Goal: Task Accomplishment & Management: Complete application form

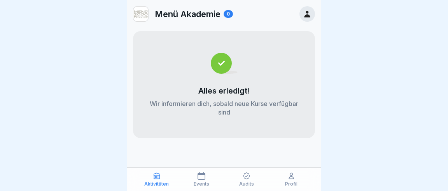
click at [247, 183] on p "Audits" at bounding box center [246, 184] width 15 height 5
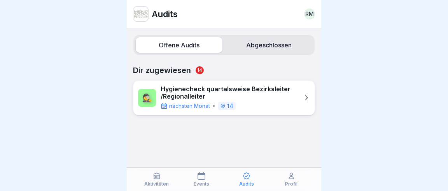
click at [305, 94] on icon at bounding box center [306, 98] width 8 height 8
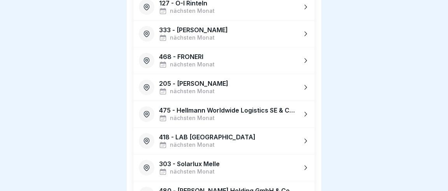
scroll to position [265, 0]
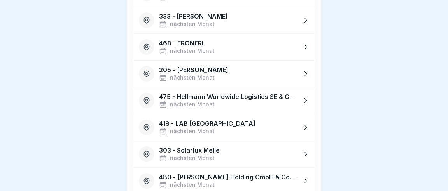
click at [308, 177] on icon at bounding box center [305, 181] width 8 height 8
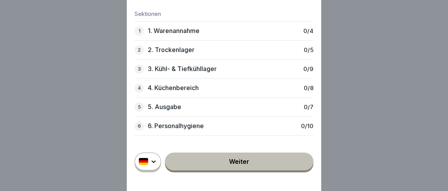
click at [236, 162] on link "Weiter" at bounding box center [239, 162] width 149 height 18
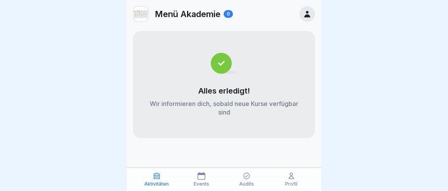
click at [293, 182] on div "Profil" at bounding box center [291, 179] width 41 height 15
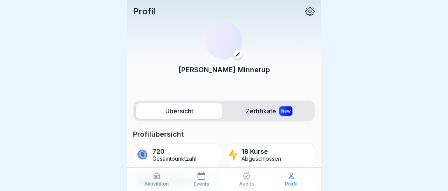
click at [293, 177] on icon at bounding box center [291, 176] width 8 height 8
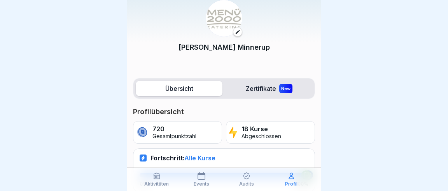
scroll to position [36, 0]
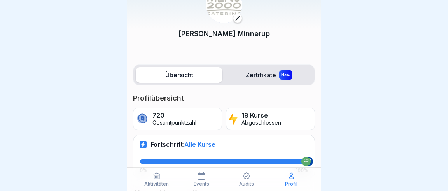
click at [204, 182] on div "Events" at bounding box center [201, 179] width 41 height 15
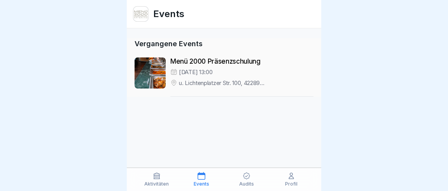
click at [158, 182] on div "Aktivitäten" at bounding box center [156, 179] width 41 height 15
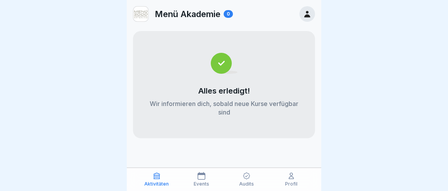
click at [248, 179] on icon at bounding box center [247, 176] width 8 height 8
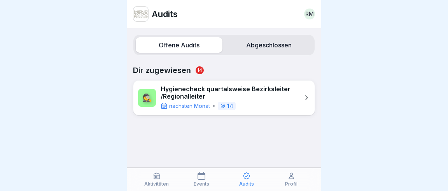
click at [186, 45] on label "Offene Audits" at bounding box center [179, 45] width 87 height 16
click at [261, 41] on label "Abgeschlossen" at bounding box center [269, 45] width 87 height 16
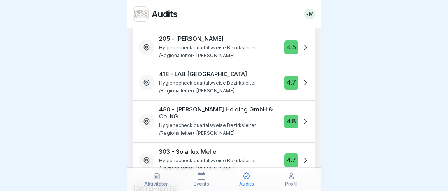
scroll to position [182, 0]
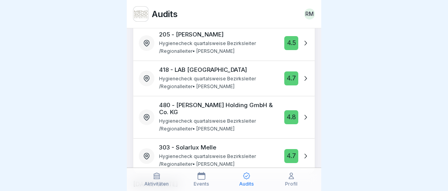
click at [305, 114] on icon at bounding box center [305, 118] width 8 height 8
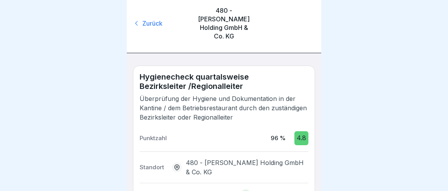
click at [143, 19] on div "Zurück" at bounding box center [162, 23] width 58 height 9
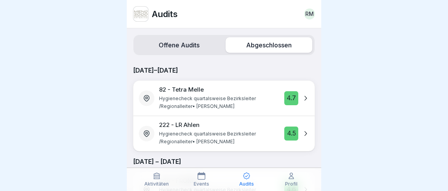
click at [175, 44] on label "Offene Audits" at bounding box center [179, 45] width 87 height 16
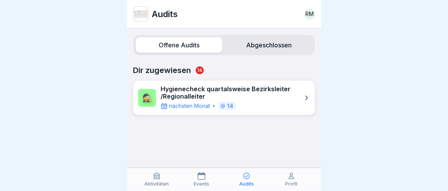
click at [309, 94] on icon at bounding box center [306, 98] width 8 height 8
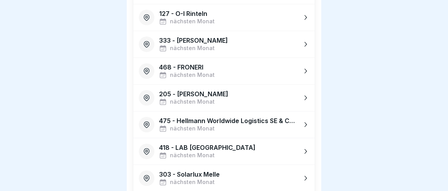
scroll to position [255, 0]
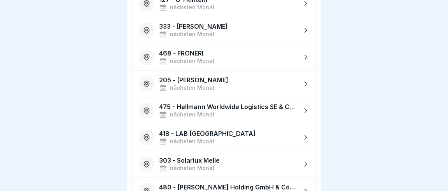
click at [307, 189] on icon at bounding box center [306, 191] width 2 height 5
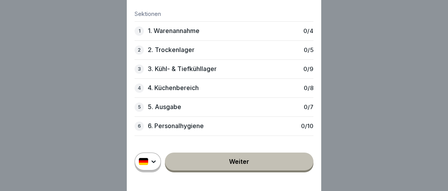
click at [212, 36] on div "1 1. Warenannahme 0 / 4" at bounding box center [224, 30] width 179 height 19
click at [185, 34] on p "1. Warenannahme" at bounding box center [174, 30] width 52 height 7
click at [185, 30] on p "1. Warenannahme" at bounding box center [174, 30] width 52 height 7
click at [241, 162] on link "Weiter" at bounding box center [239, 162] width 149 height 18
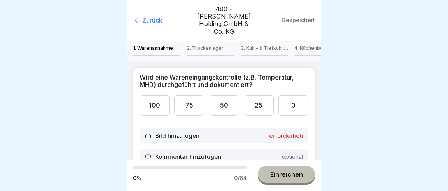
click at [151, 95] on div "100" at bounding box center [155, 105] width 30 height 21
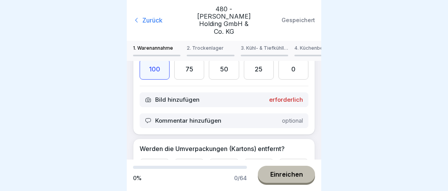
click at [154, 159] on div "100" at bounding box center [155, 169] width 30 height 21
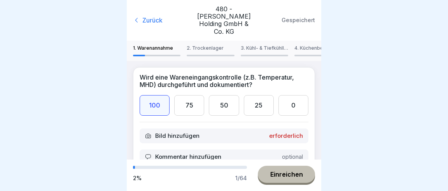
click at [194, 95] on div "75" at bounding box center [189, 105] width 30 height 21
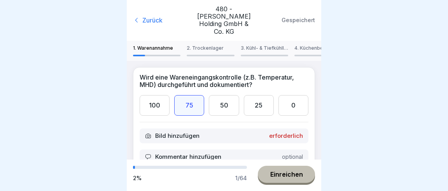
click at [171, 133] on p "Bild hinzufügen" at bounding box center [177, 136] width 44 height 7
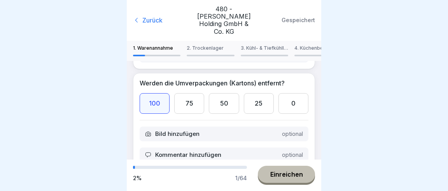
scroll to position [145, 0]
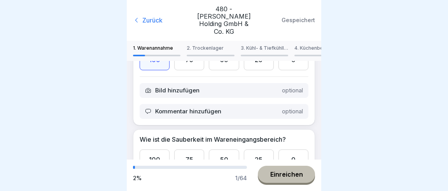
click at [412, 70] on div at bounding box center [224, 95] width 448 height 191
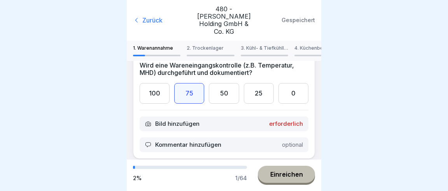
scroll to position [0, 0]
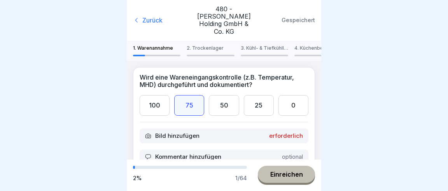
click at [159, 95] on div "100" at bounding box center [155, 105] width 30 height 21
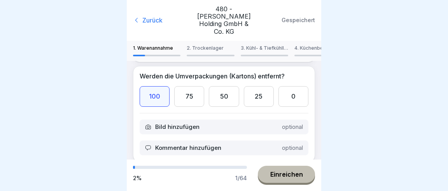
scroll to position [145, 0]
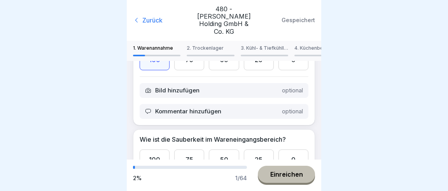
click at [158, 150] on div "100" at bounding box center [155, 160] width 30 height 21
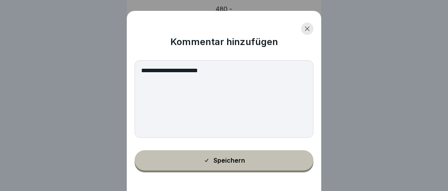
type textarea "**********"
click at [230, 163] on div "Speichern" at bounding box center [224, 160] width 42 height 7
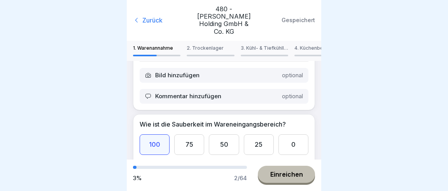
scroll to position [182, 0]
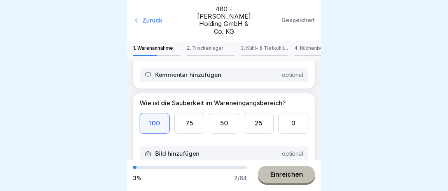
drag, startPoint x: 338, startPoint y: 131, endPoint x: 326, endPoint y: 124, distance: 13.5
click at [374, 156] on div at bounding box center [224, 95] width 448 height 191
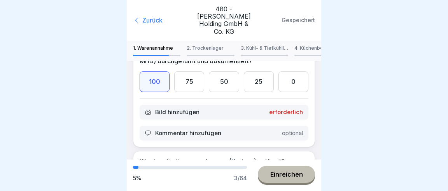
scroll to position [0, 0]
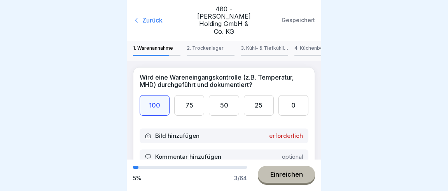
drag, startPoint x: 284, startPoint y: 180, endPoint x: 285, endPoint y: 175, distance: 5.2
click at [284, 178] on div "Einreichen" at bounding box center [286, 174] width 33 height 7
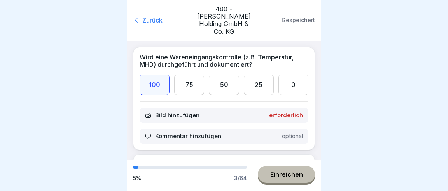
scroll to position [36, 0]
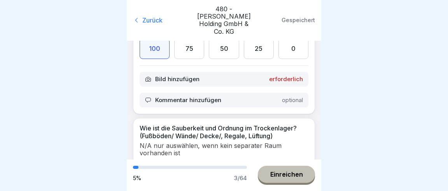
click at [154, 163] on div "100" at bounding box center [155, 173] width 30 height 21
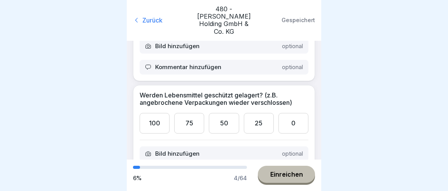
scroll to position [182, 0]
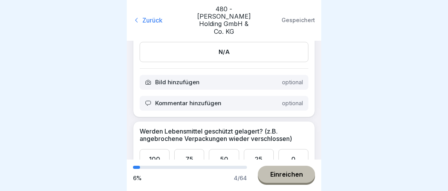
click at [153, 149] on div "100" at bounding box center [155, 159] width 30 height 21
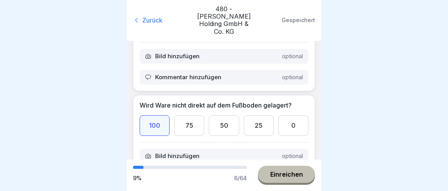
scroll to position [328, 0]
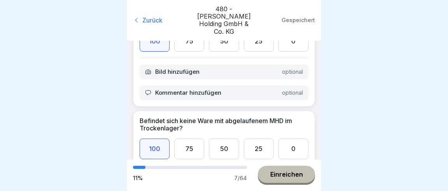
scroll to position [437, 0]
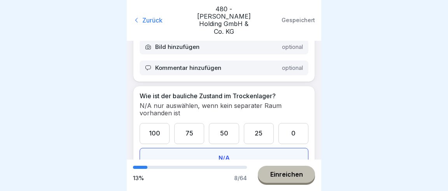
scroll to position [546, 0]
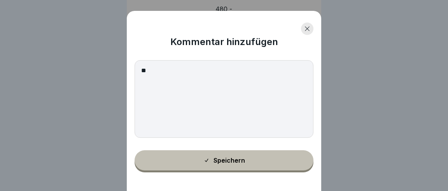
type textarea "*"
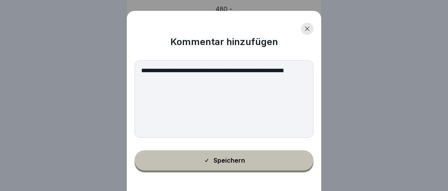
type textarea "**********"
click at [231, 162] on div "Speichern" at bounding box center [224, 160] width 42 height 7
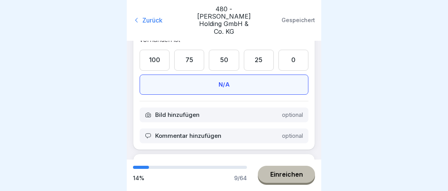
scroll to position [619, 0]
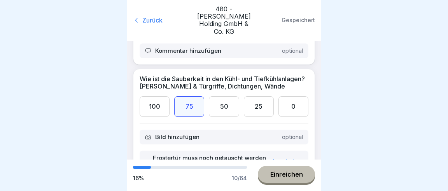
scroll to position [728, 0]
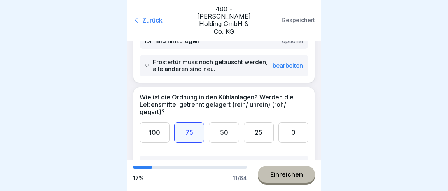
scroll to position [801, 0]
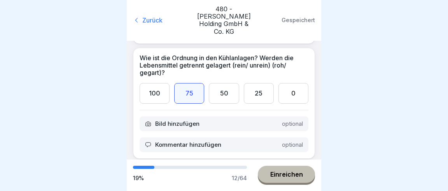
scroll to position [837, 0]
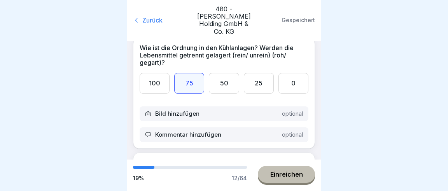
click at [284, 175] on button "Einreichen" at bounding box center [286, 174] width 57 height 17
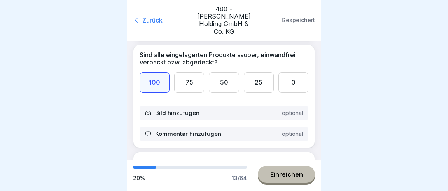
scroll to position [946, 0]
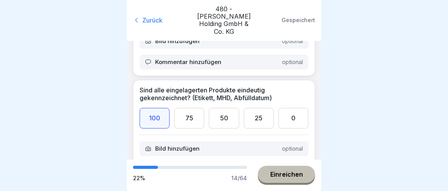
scroll to position [1019, 0]
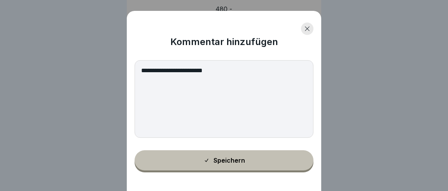
type textarea "**********"
click at [228, 164] on button "Speichern" at bounding box center [224, 161] width 179 height 20
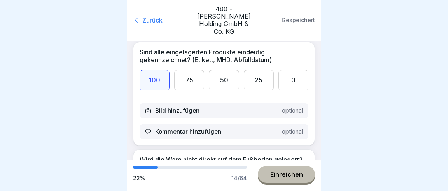
scroll to position [1092, 0]
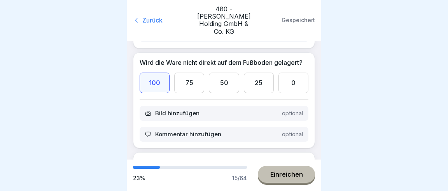
scroll to position [1165, 0]
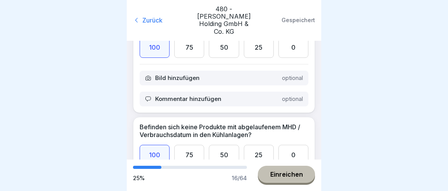
scroll to position [1201, 0]
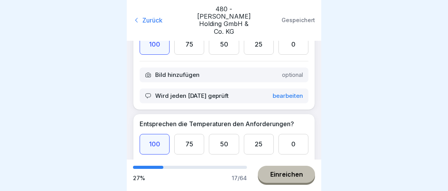
scroll to position [1310, 0]
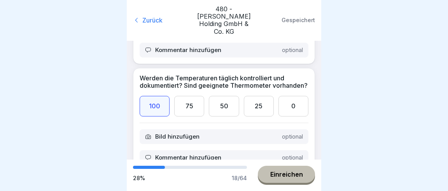
scroll to position [1456, 0]
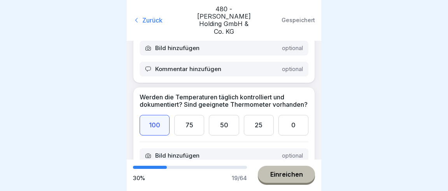
scroll to position [1420, 0]
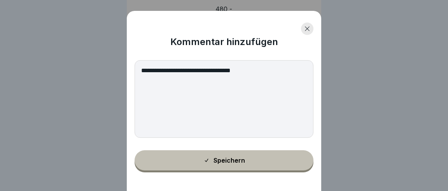
type textarea "**********"
click at [235, 164] on button "Speichern" at bounding box center [224, 161] width 179 height 20
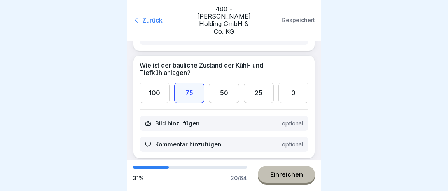
scroll to position [1602, 0]
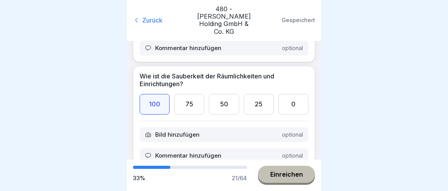
scroll to position [1675, 0]
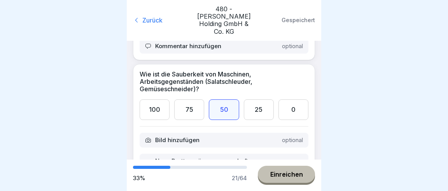
scroll to position [1784, 0]
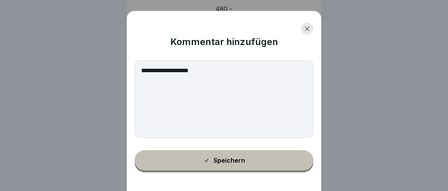
type textarea "**********"
click at [231, 162] on div "Speichern" at bounding box center [224, 160] width 42 height 7
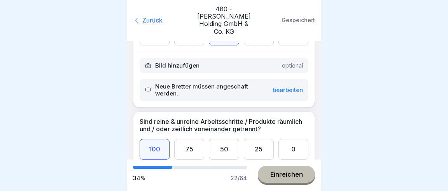
scroll to position [1857, 0]
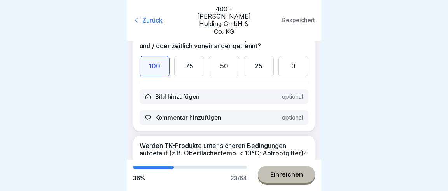
scroll to position [1966, 0]
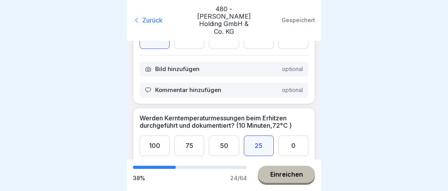
scroll to position [2075, 0]
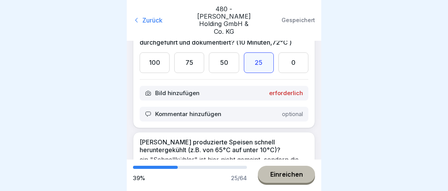
scroll to position [2184, 0]
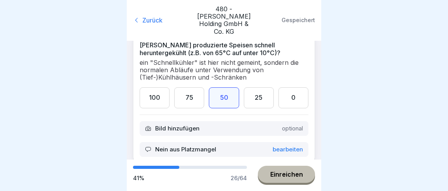
scroll to position [2257, 0]
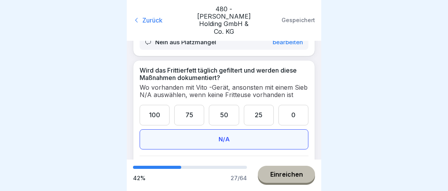
scroll to position [2366, 0]
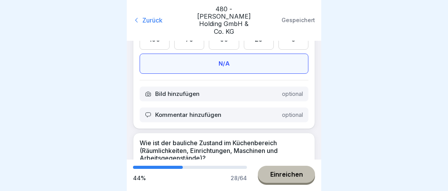
scroll to position [2439, 0]
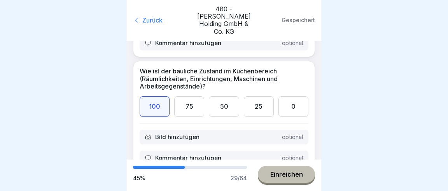
scroll to position [2512, 0]
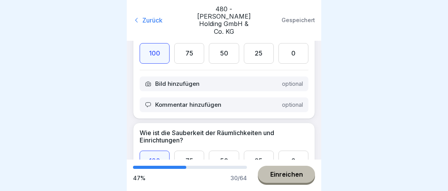
scroll to position [2585, 0]
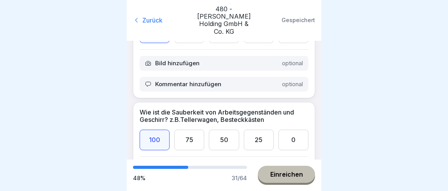
scroll to position [2694, 0]
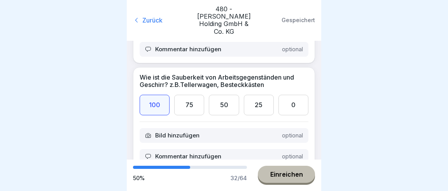
scroll to position [2731, 0]
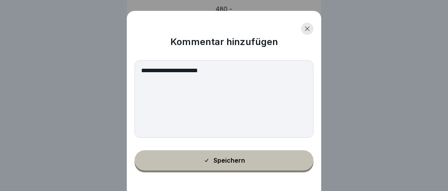
type textarea "**********"
click at [230, 162] on div "Speichern" at bounding box center [224, 160] width 42 height 7
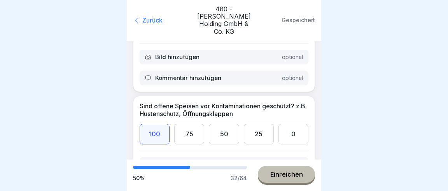
scroll to position [2803, 0]
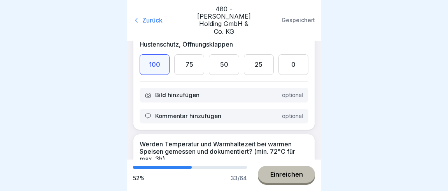
scroll to position [2876, 0]
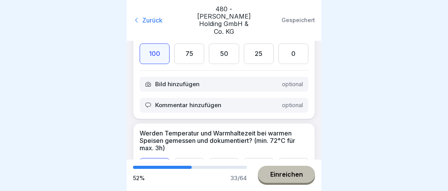
drag, startPoint x: 158, startPoint y: 114, endPoint x: 163, endPoint y: 114, distance: 5.1
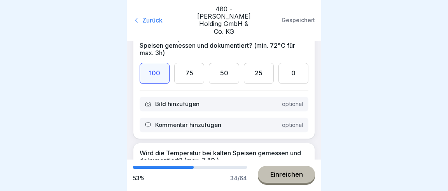
scroll to position [2985, 0]
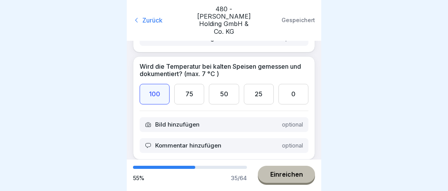
scroll to position [3095, 0]
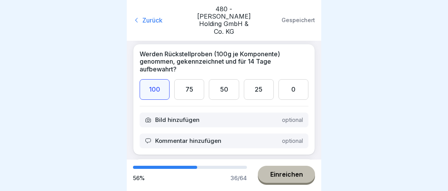
scroll to position [3167, 0]
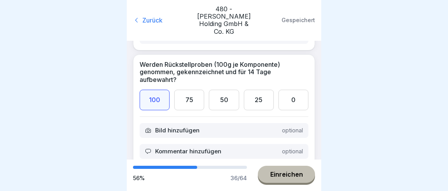
drag, startPoint x: 156, startPoint y: 89, endPoint x: 160, endPoint y: 88, distance: 4.2
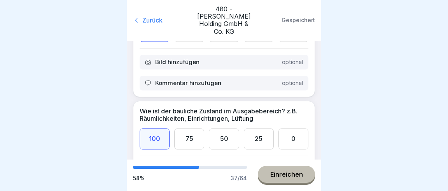
scroll to position [3240, 0]
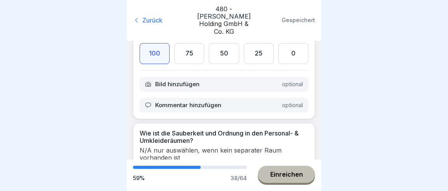
scroll to position [3349, 0]
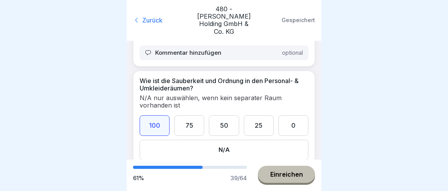
scroll to position [3386, 0]
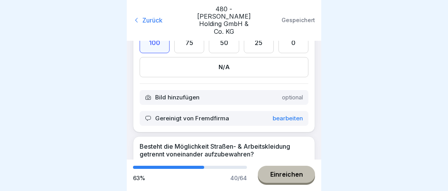
scroll to position [3459, 0]
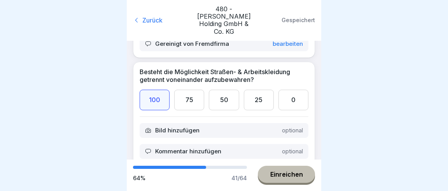
scroll to position [3568, 0]
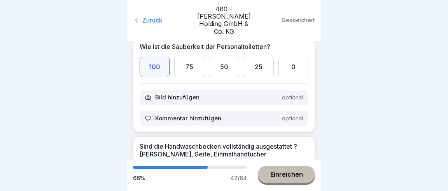
scroll to position [3677, 0]
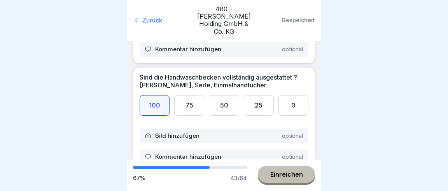
scroll to position [3750, 0]
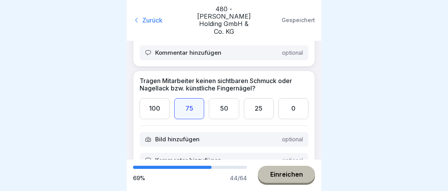
scroll to position [3859, 0]
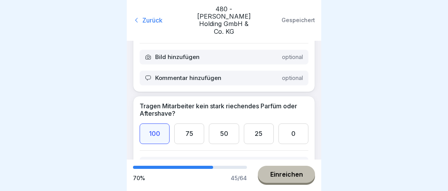
scroll to position [3932, 0]
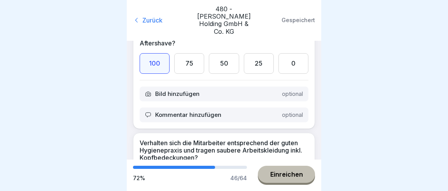
scroll to position [4005, 0]
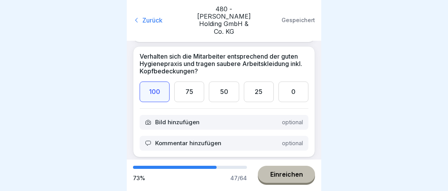
scroll to position [4114, 0]
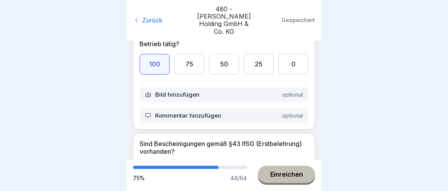
scroll to position [4223, 0]
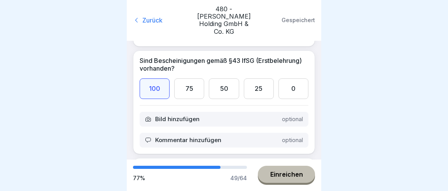
scroll to position [4332, 0]
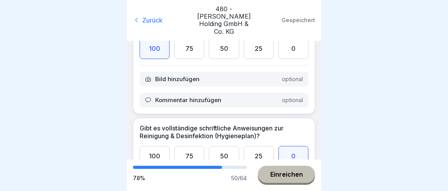
scroll to position [4442, 0]
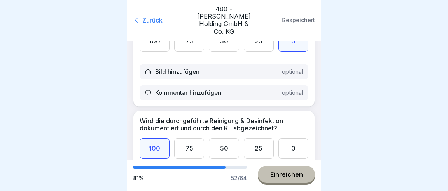
scroll to position [4587, 0]
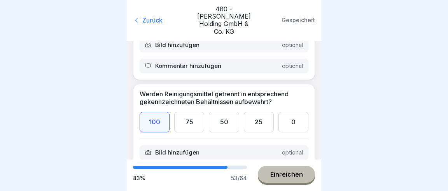
scroll to position [4696, 0]
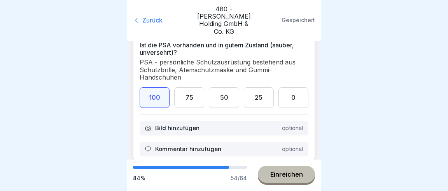
scroll to position [4842, 0]
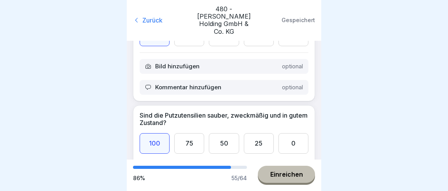
scroll to position [4915, 0]
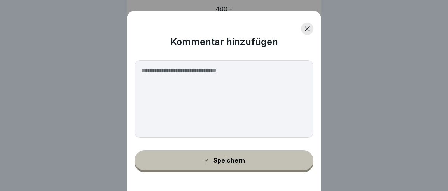
click at [307, 34] on div at bounding box center [307, 29] width 12 height 12
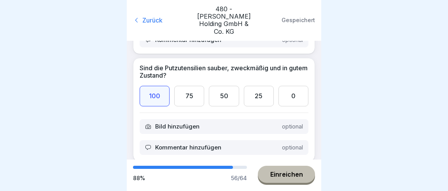
scroll to position [4988, 0]
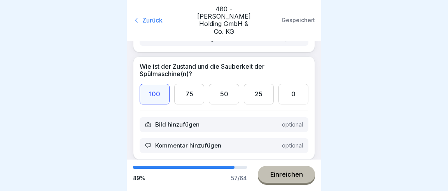
scroll to position [5097, 0]
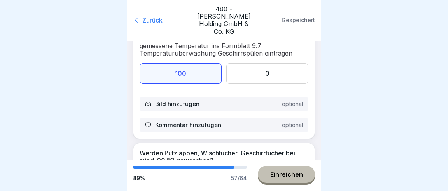
scroll to position [5170, 0]
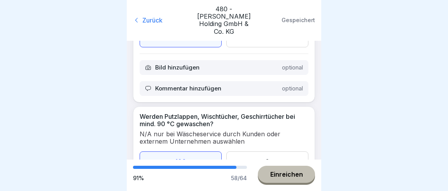
scroll to position [5279, 0]
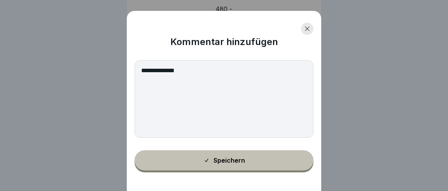
type textarea "**********"
click at [235, 159] on div "Speichern" at bounding box center [224, 160] width 42 height 7
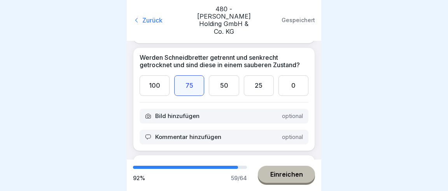
scroll to position [5461, 0]
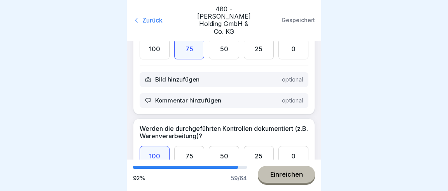
scroll to position [5497, 0]
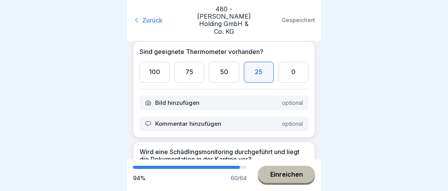
scroll to position [5671, 0]
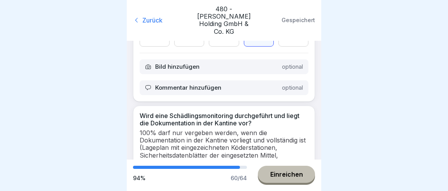
click at [291, 178] on div "Einreichen" at bounding box center [286, 174] width 33 height 7
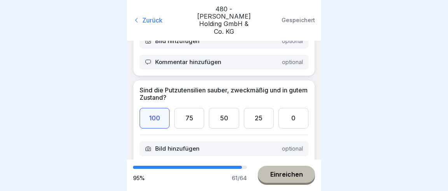
scroll to position [5118, 0]
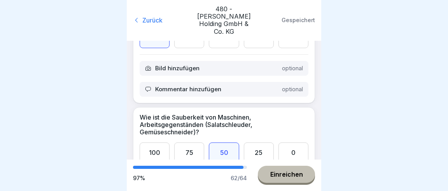
scroll to position [1711, 0]
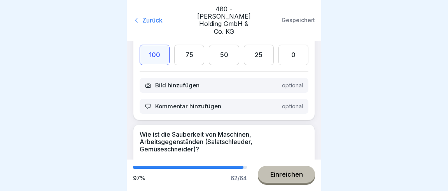
drag, startPoint x: 364, startPoint y: 103, endPoint x: 342, endPoint y: 98, distance: 23.1
click at [417, 81] on div at bounding box center [224, 95] width 448 height 191
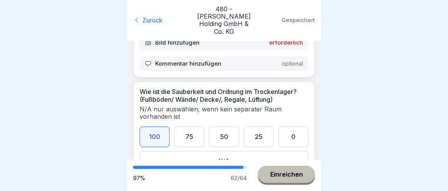
scroll to position [0, 0]
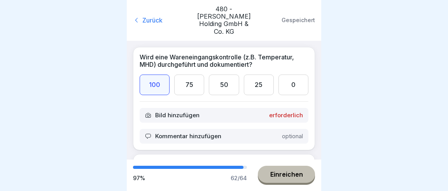
click at [147, 108] on div "Bild hinzufügen erforderlich" at bounding box center [224, 115] width 169 height 15
click at [149, 108] on div "Bild hinzufügen erforderlich" at bounding box center [224, 115] width 169 height 15
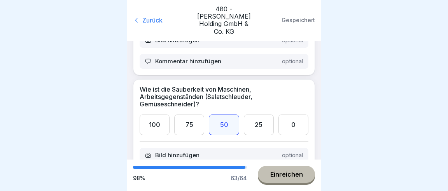
scroll to position [1711, 0]
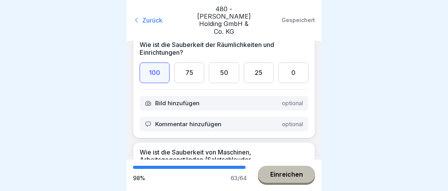
click at [292, 177] on div "Einreichen" at bounding box center [286, 174] width 33 height 7
